Goal: Information Seeking & Learning: Learn about a topic

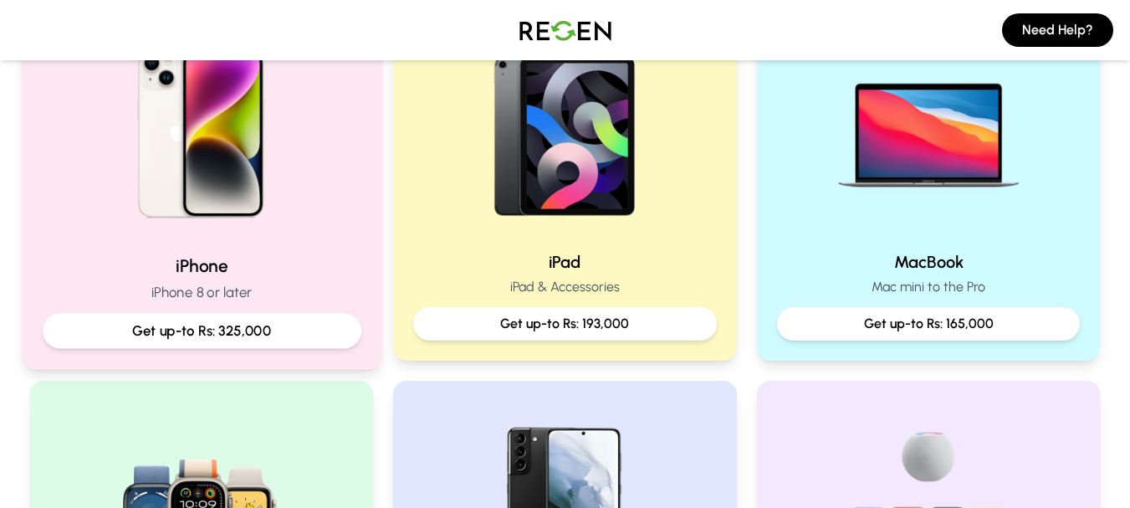
scroll to position [418, 0]
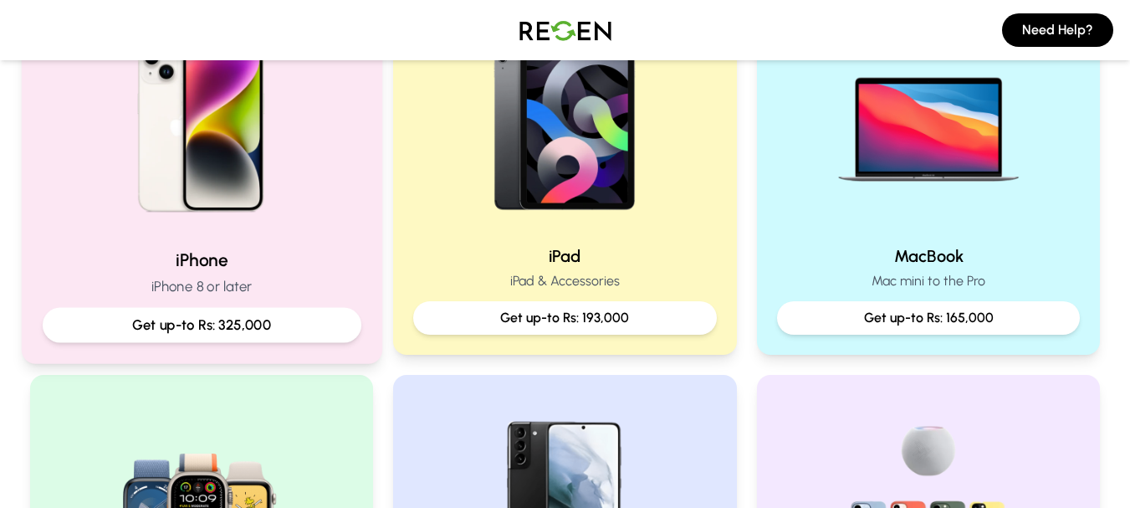
click at [226, 187] on img at bounding box center [201, 121] width 225 height 225
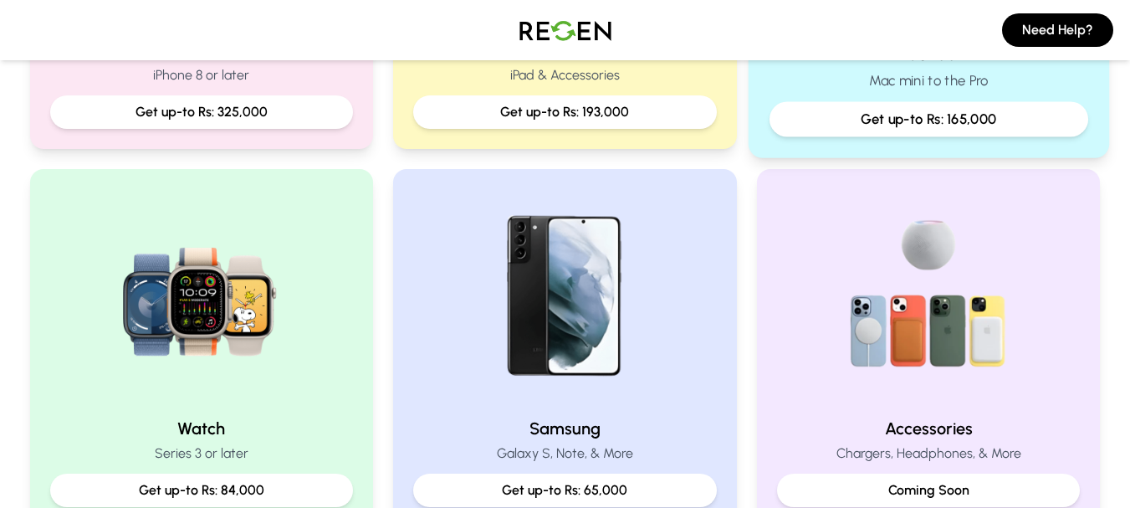
scroll to position [586, 0]
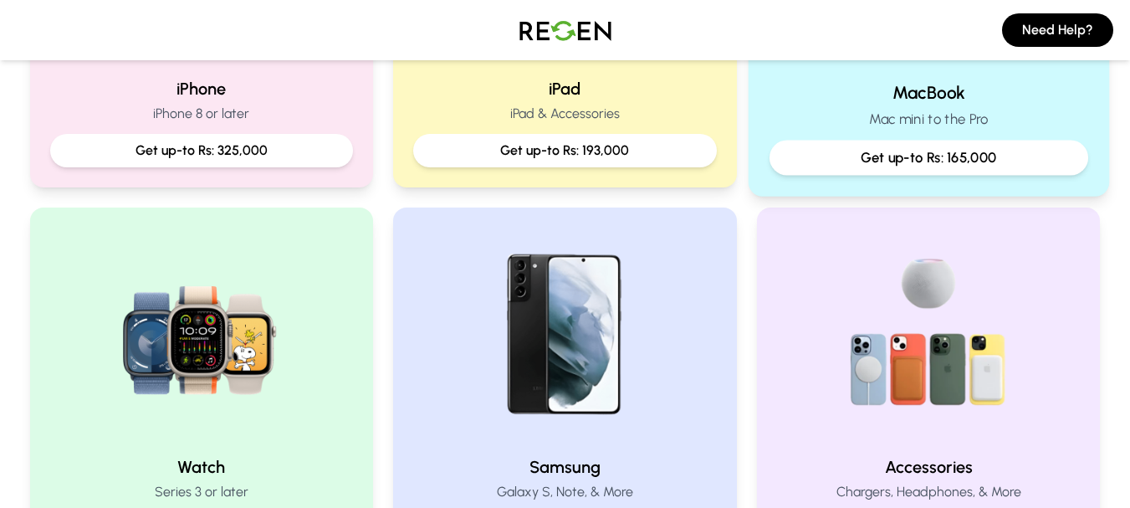
click at [999, 111] on p "Mac mini to the Pro" at bounding box center [929, 119] width 319 height 21
